Goal: Communication & Community: Answer question/provide support

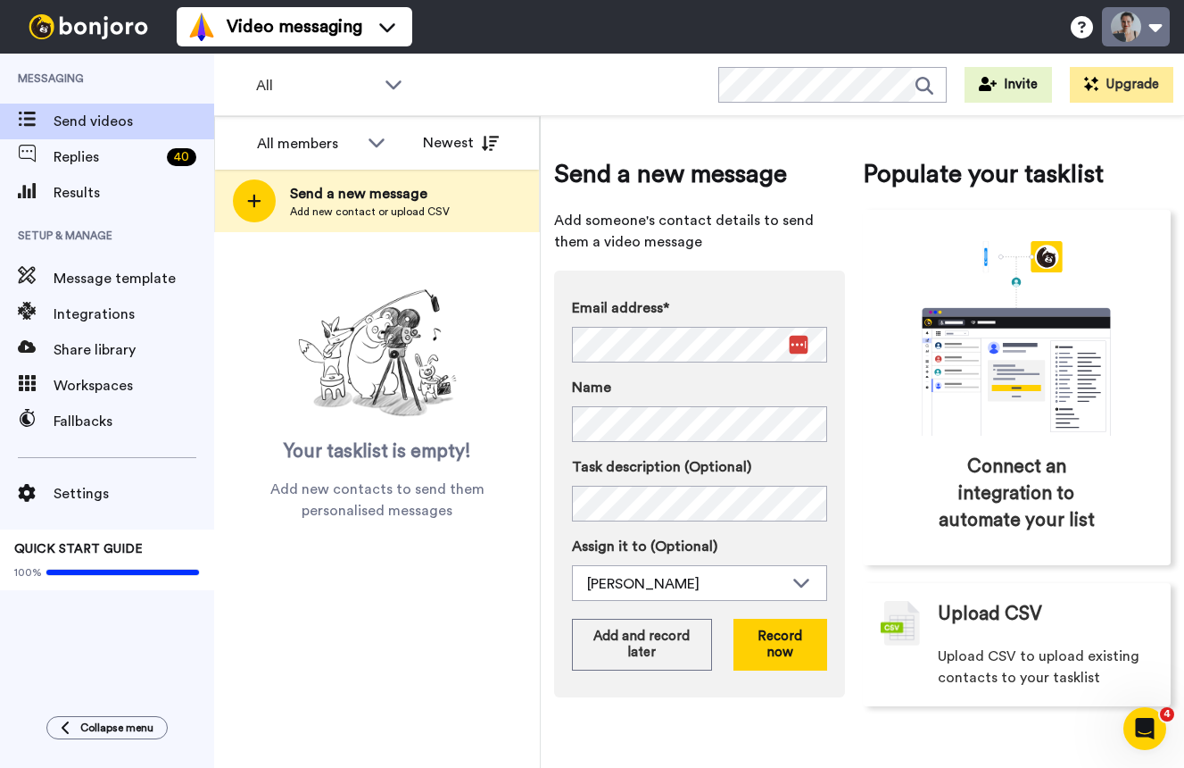
click at [1157, 29] on button at bounding box center [1136, 26] width 68 height 39
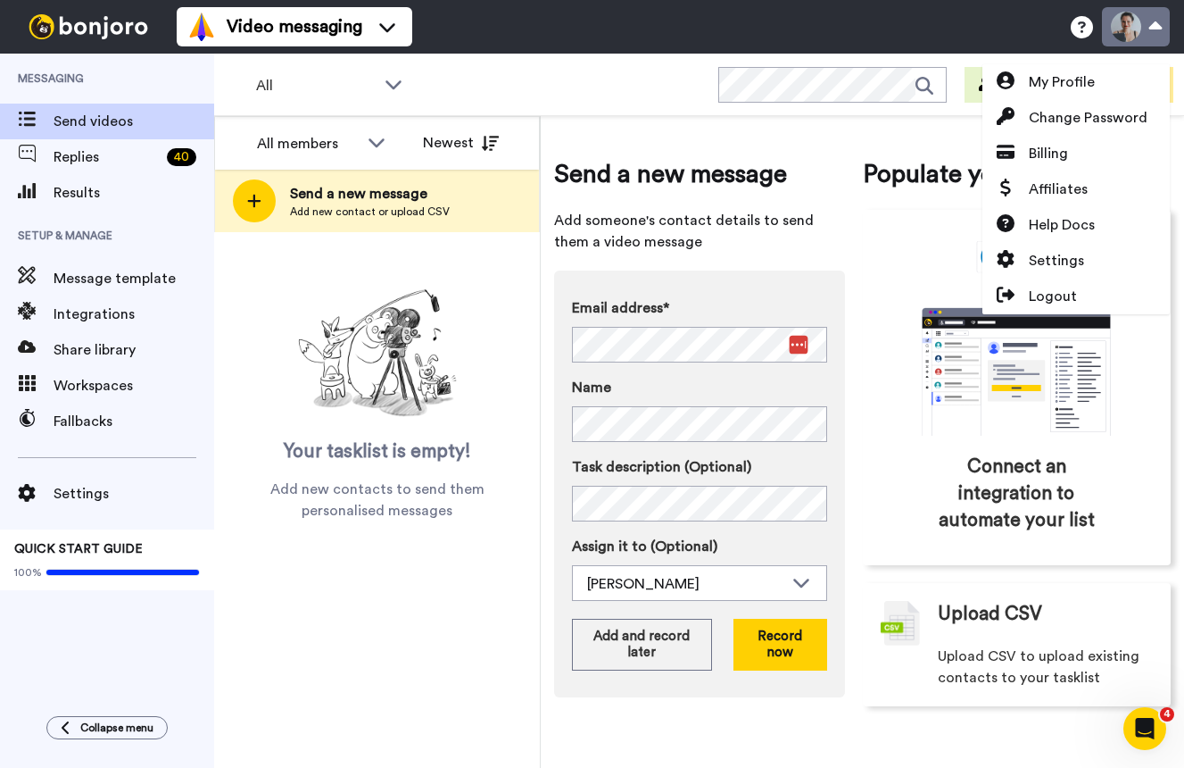
click at [1157, 29] on button at bounding box center [1136, 26] width 68 height 39
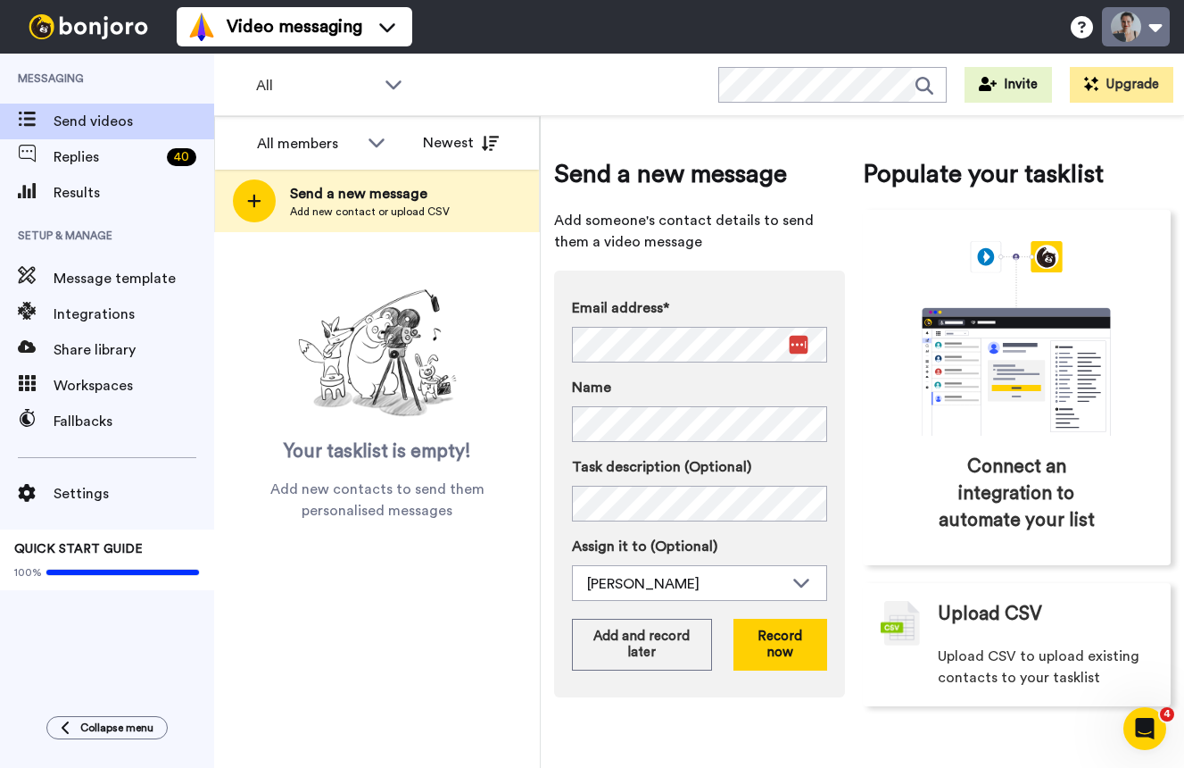
click at [1157, 28] on button at bounding box center [1136, 26] width 68 height 39
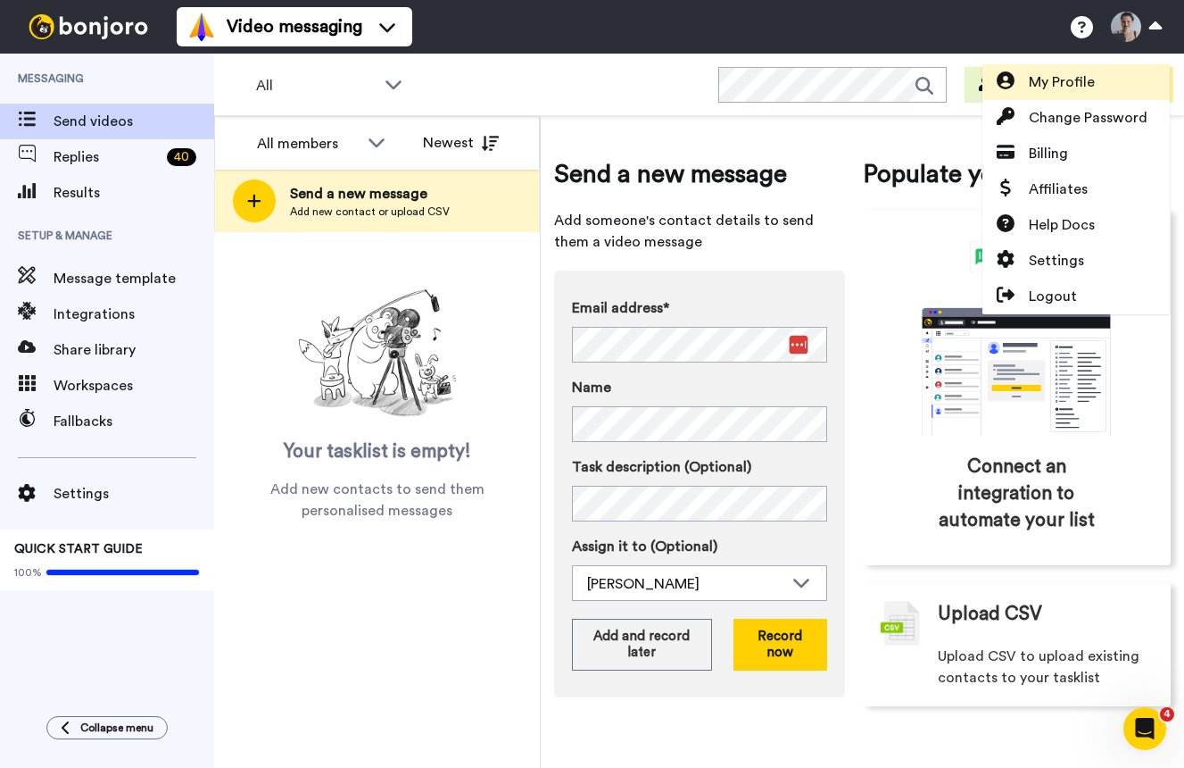
click at [1088, 82] on span "My Profile" at bounding box center [1062, 81] width 66 height 21
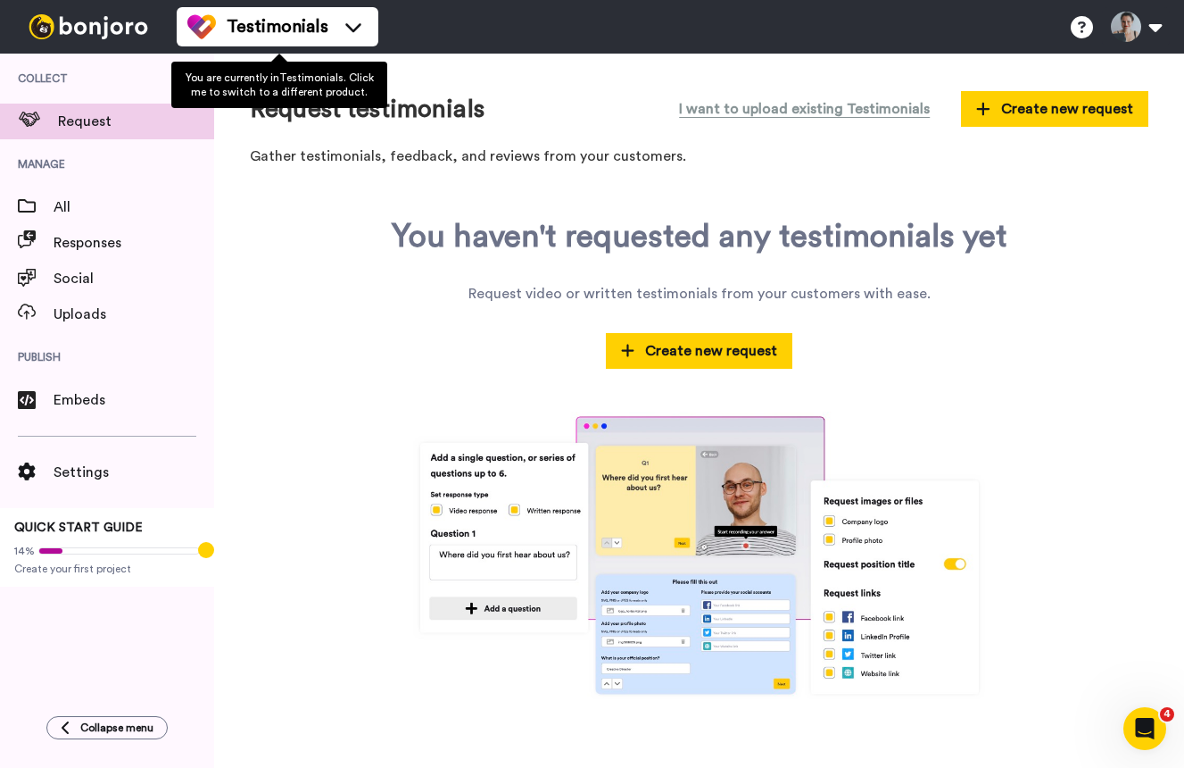
click at [102, 21] on img at bounding box center [88, 26] width 134 height 25
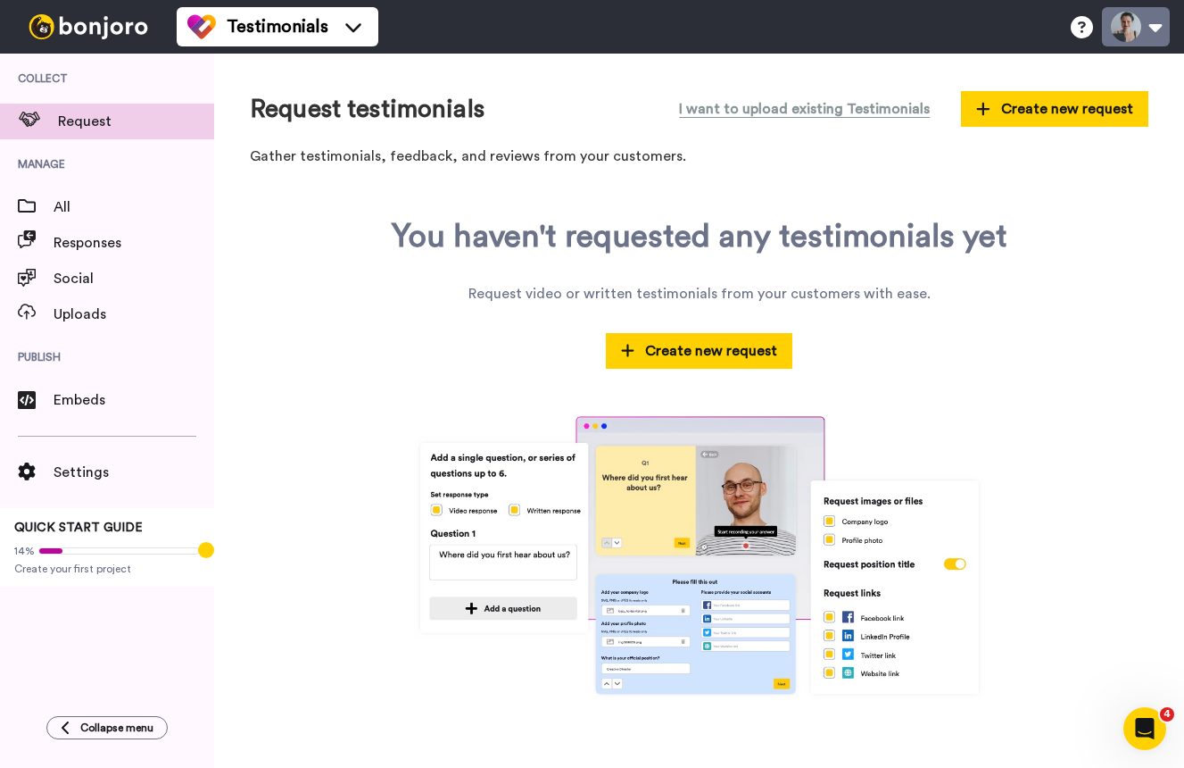
click at [1142, 23] on button at bounding box center [1136, 26] width 68 height 39
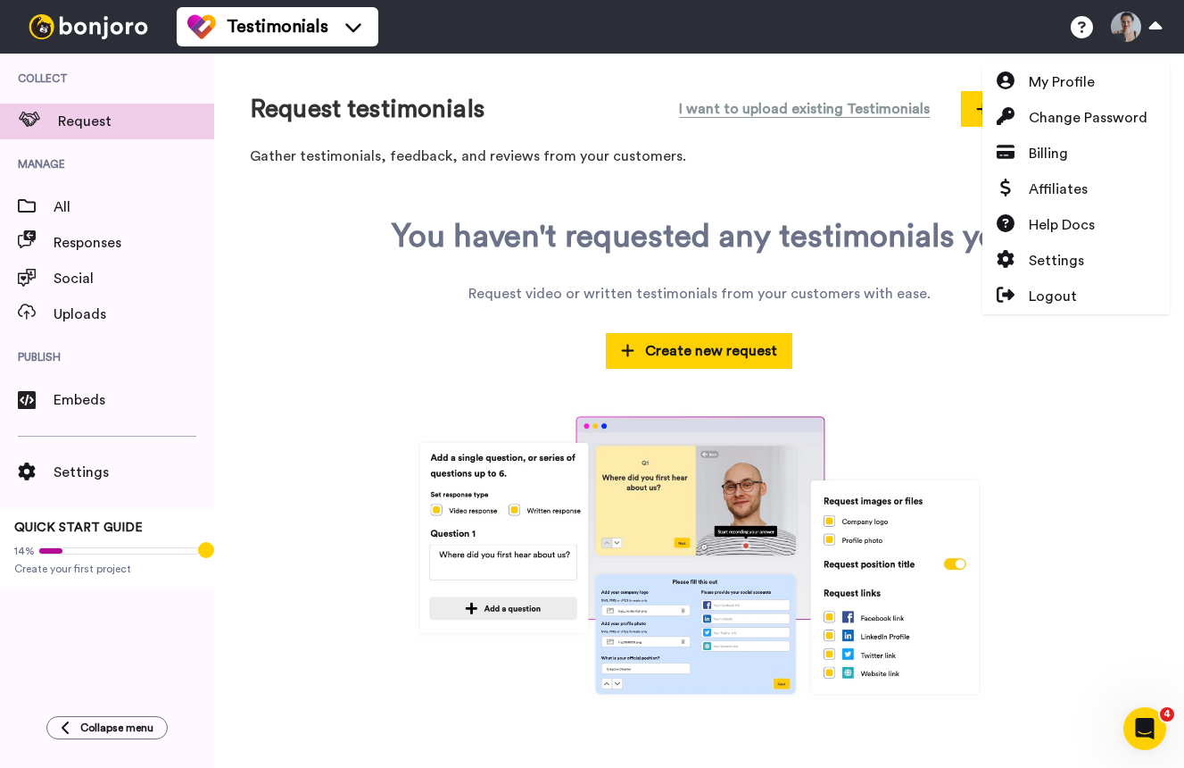
click at [858, 158] on p "Gather testimonials, feedback, and reviews from your customers." at bounding box center [699, 156] width 899 height 21
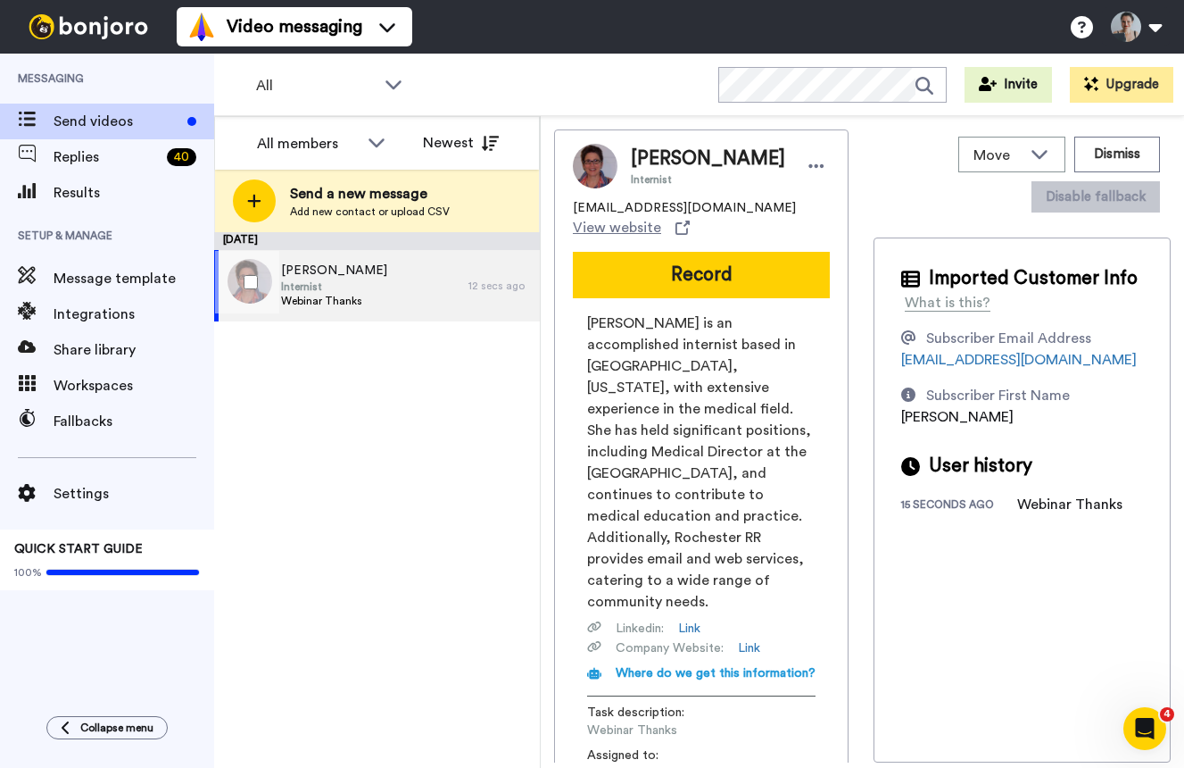
click at [375, 279] on span "Internist" at bounding box center [334, 286] width 106 height 14
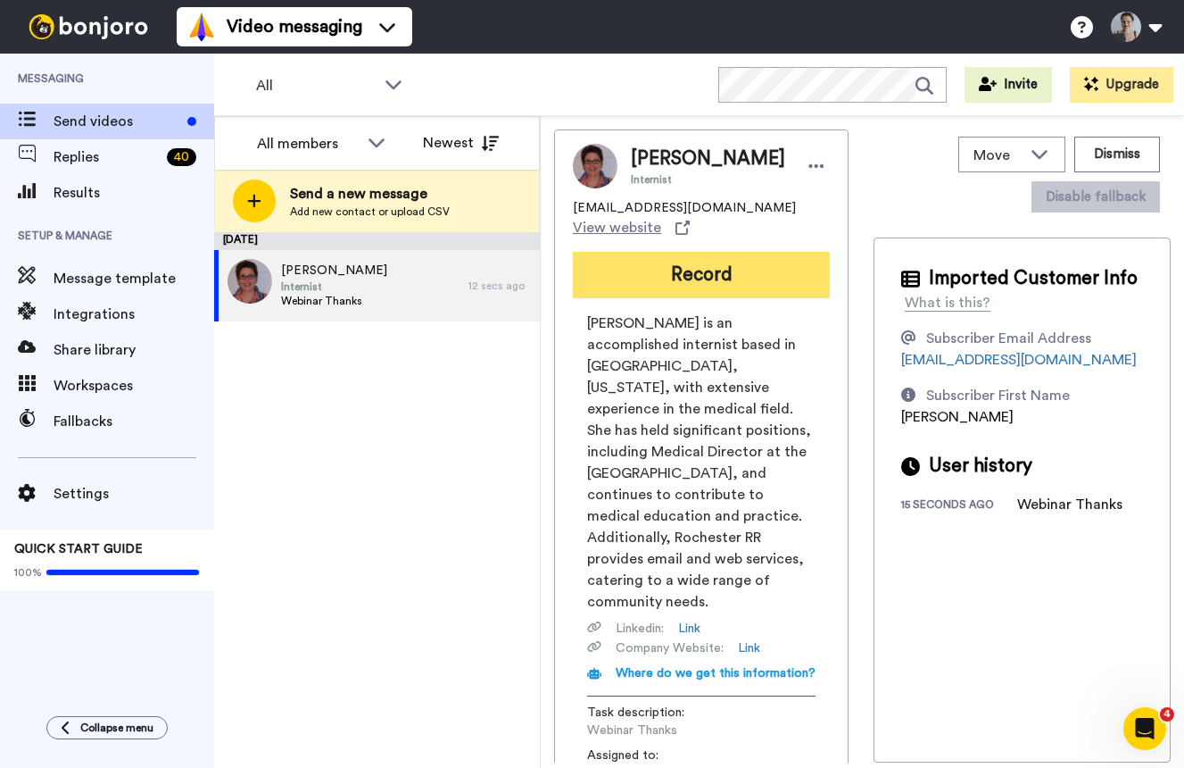
click at [712, 298] on button "Record" at bounding box center [701, 275] width 257 height 46
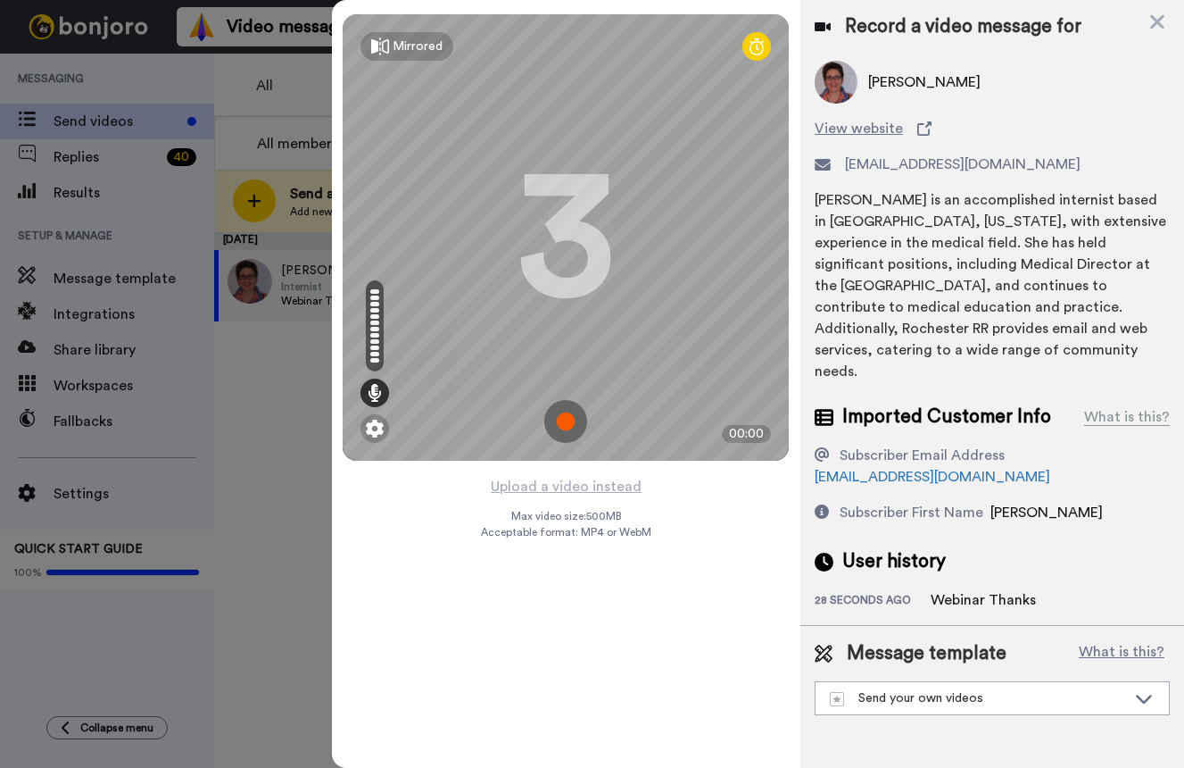
click at [555, 420] on img at bounding box center [565, 421] width 43 height 43
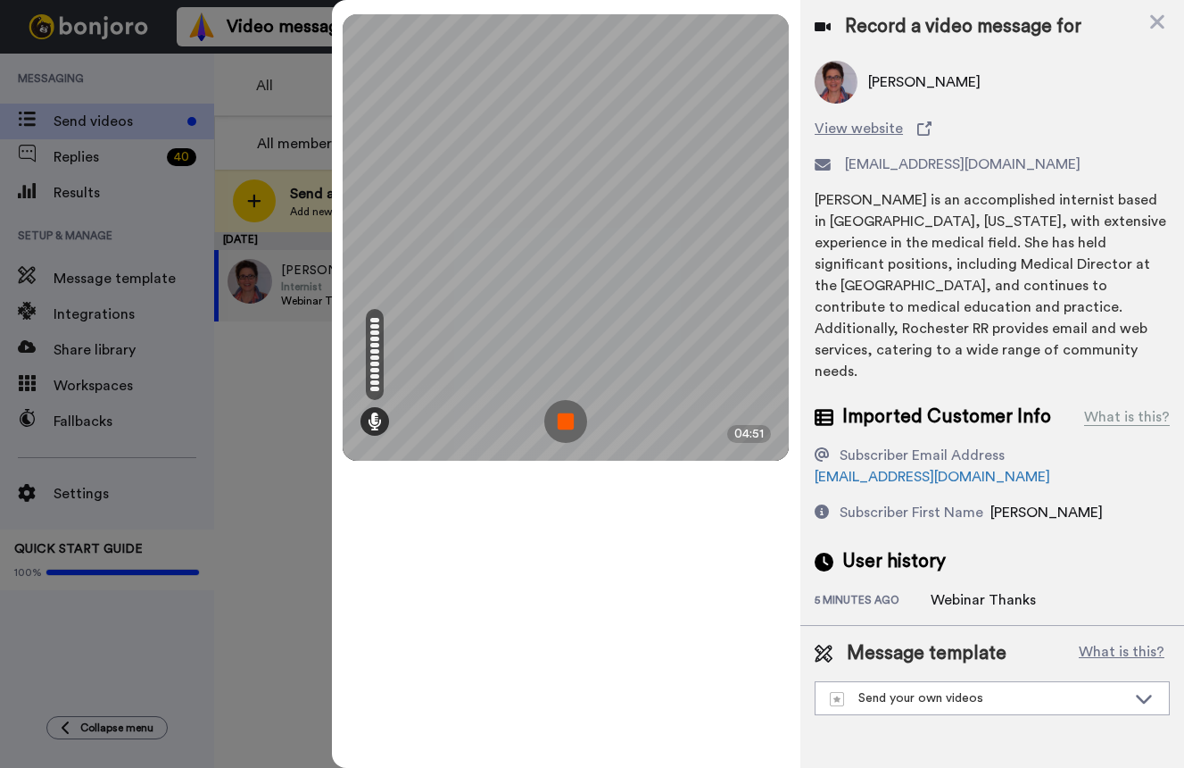
click at [573, 431] on img at bounding box center [565, 421] width 43 height 43
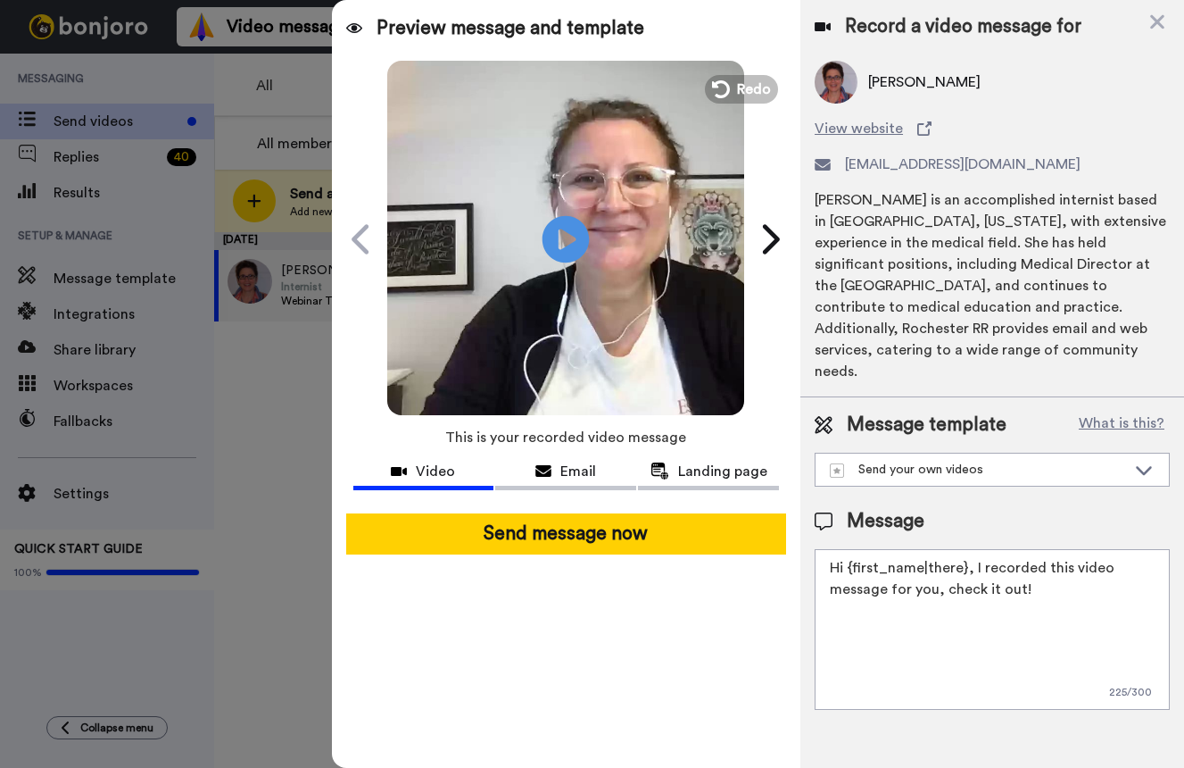
drag, startPoint x: 573, startPoint y: 237, endPoint x: 549, endPoint y: 254, distance: 29.5
click at [573, 237] on icon "Play/Pause" at bounding box center [566, 238] width 47 height 85
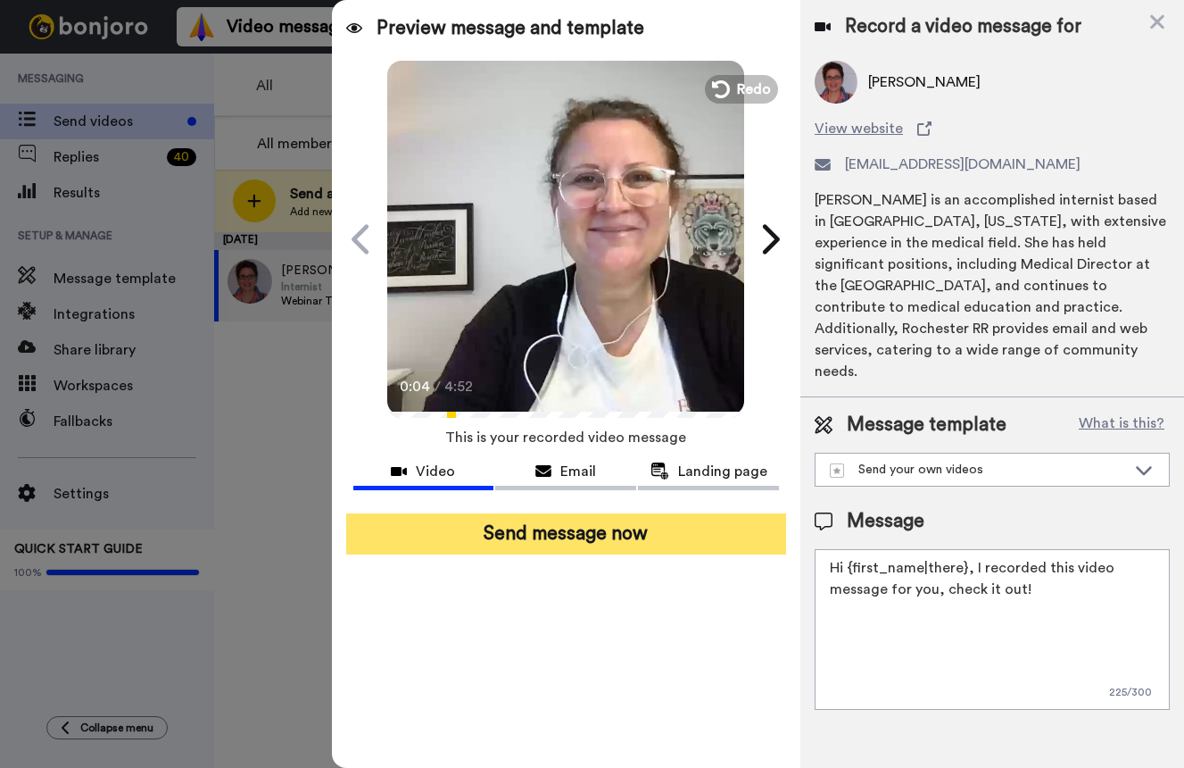
click at [545, 531] on button "Send message now" at bounding box center [566, 533] width 440 height 41
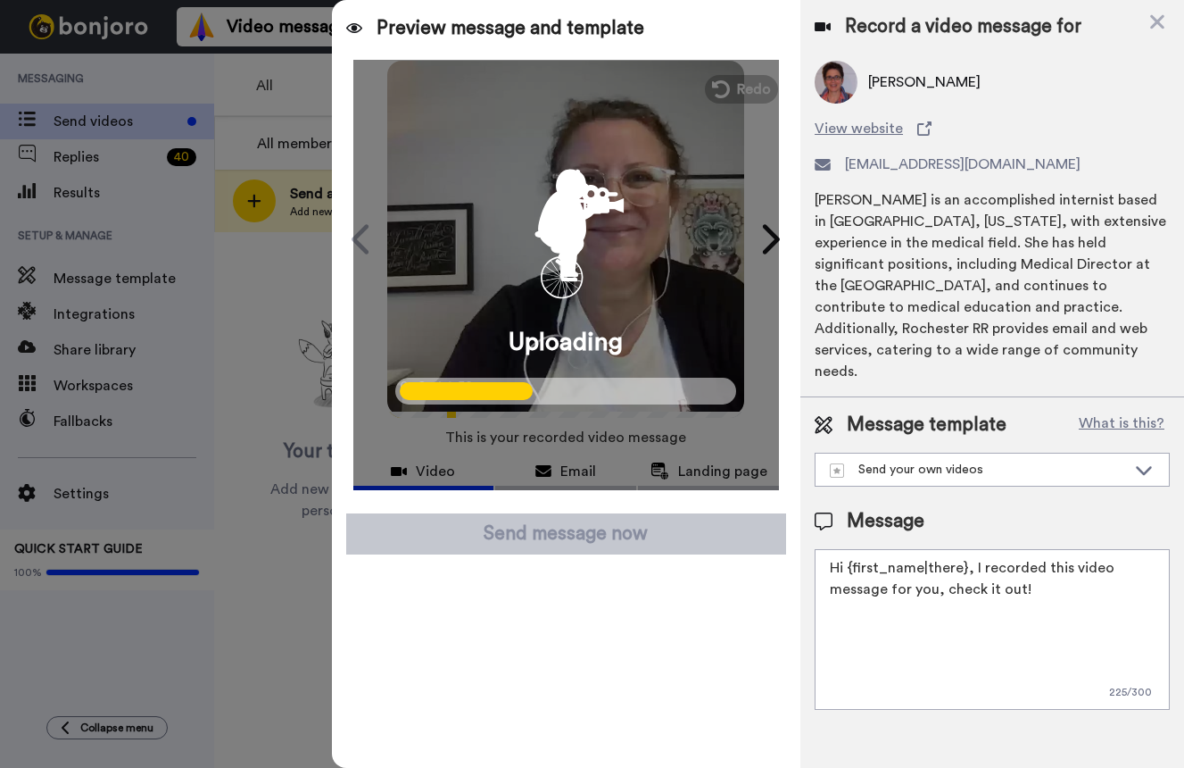
type textarea "Hi {first_name|there}, Here's a quick video message to welcome you to the cours…"
